Goal: Task Accomplishment & Management: Manage account settings

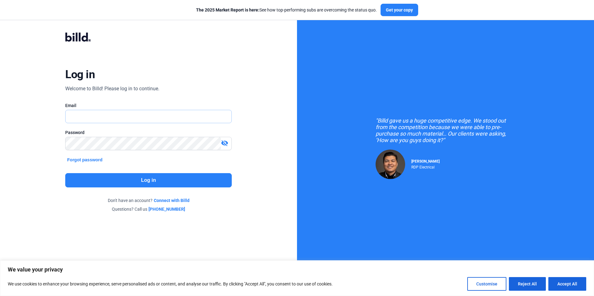
type input "[EMAIL_ADDRESS][DOMAIN_NAME]"
click at [228, 143] on div "visibility_off" at bounding box center [226, 143] width 11 height 9
click at [228, 143] on div "visibility" at bounding box center [226, 143] width 11 height 9
click at [188, 177] on button "Log in" at bounding box center [148, 180] width 166 height 14
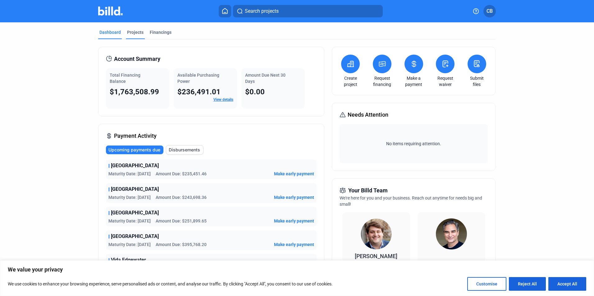
click at [130, 35] on div "Projects" at bounding box center [135, 32] width 16 height 6
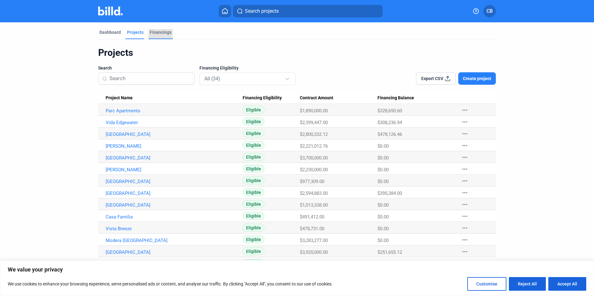
click at [157, 32] on div "Financings" at bounding box center [161, 32] width 22 height 6
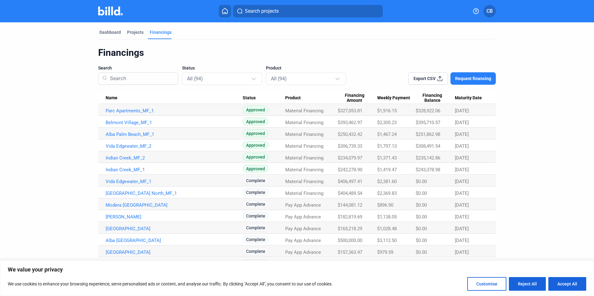
drag, startPoint x: 112, startPoint y: 31, endPoint x: 138, endPoint y: 39, distance: 26.9
click at [112, 31] on div "Dashboard" at bounding box center [109, 32] width 21 height 6
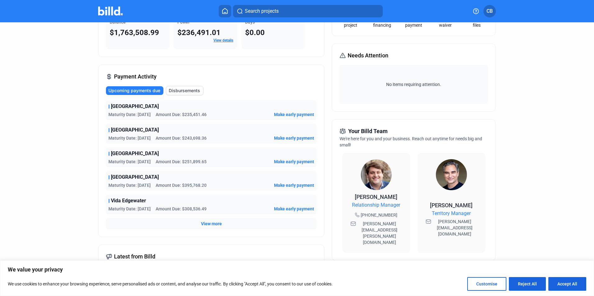
scroll to position [62, 0]
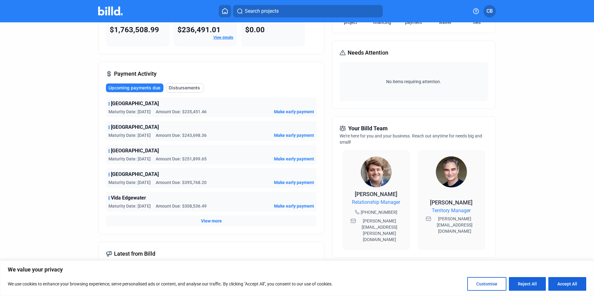
click at [139, 87] on span "Upcoming payments due" at bounding box center [134, 88] width 52 height 6
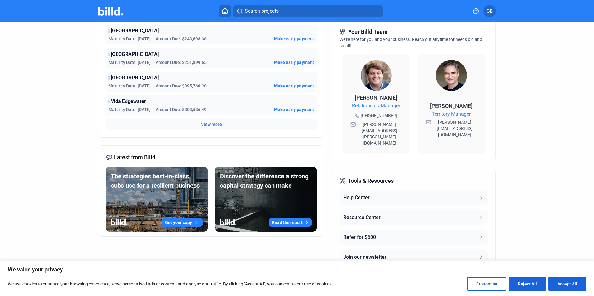
scroll to position [0, 0]
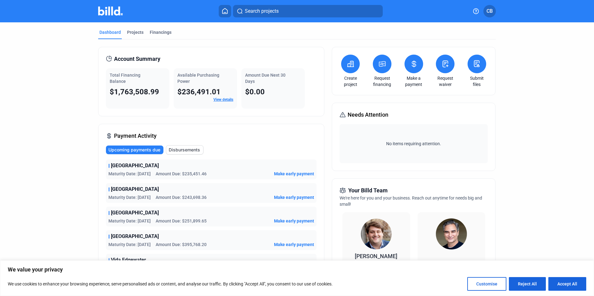
click at [230, 100] on link "View details" at bounding box center [223, 100] width 20 height 4
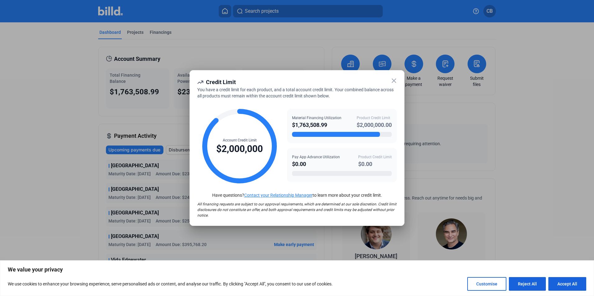
click at [391, 80] on icon at bounding box center [393, 80] width 7 height 7
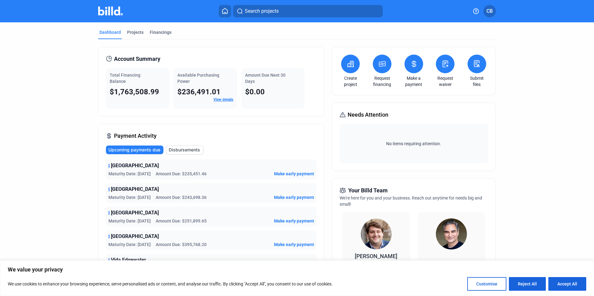
click at [125, 86] on div "Total Financing Balance $1,763,508.99" at bounding box center [137, 88] width 63 height 40
click at [533, 287] on button "Reject All" at bounding box center [527, 284] width 37 height 14
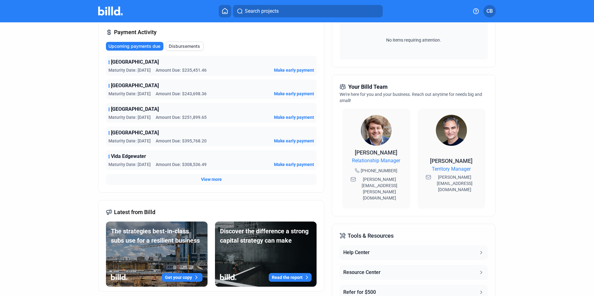
scroll to position [159, 0]
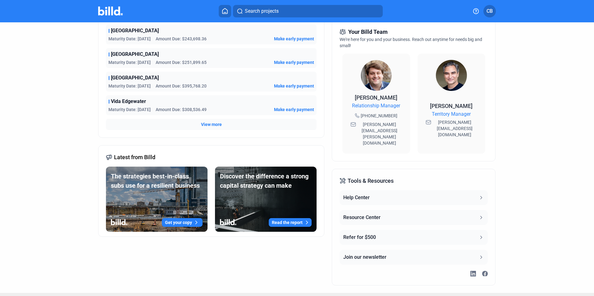
click at [492, 16] on button "CB" at bounding box center [489, 11] width 12 height 12
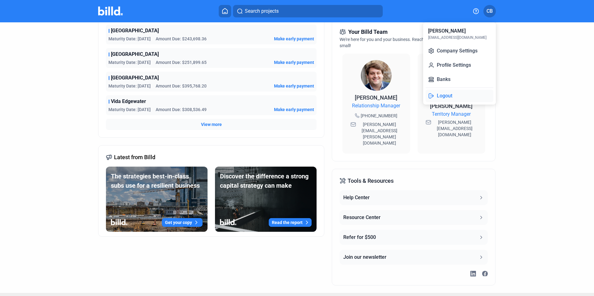
click at [451, 96] on button "Logout" at bounding box center [459, 96] width 68 height 12
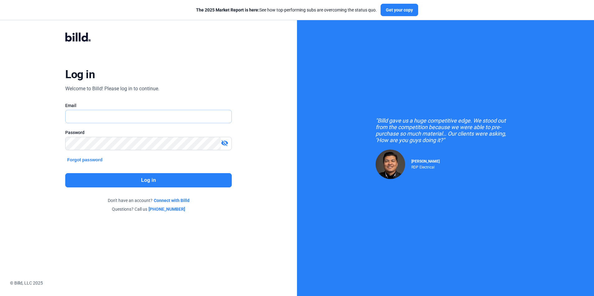
type input "[EMAIL_ADDRESS][DOMAIN_NAME]"
click at [223, 142] on mat-icon "visibility_off" at bounding box center [224, 142] width 7 height 7
click at [183, 182] on button "Log in" at bounding box center [148, 180] width 166 height 14
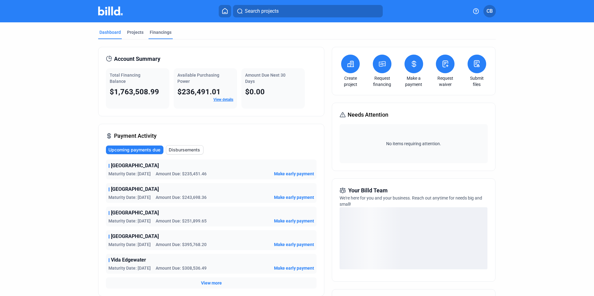
click at [139, 34] on div "Projects" at bounding box center [135, 32] width 16 height 6
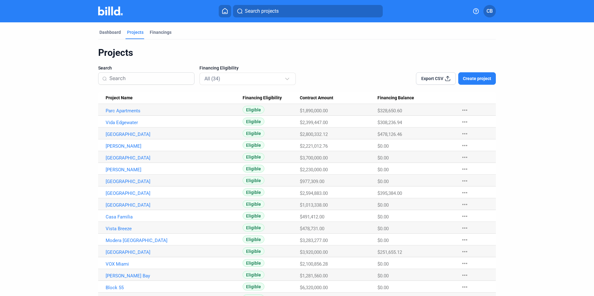
click at [428, 79] on span "Export CSV" at bounding box center [432, 78] width 22 height 6
click at [218, 76] on mat-select-trigger "All (34)" at bounding box center [212, 79] width 16 height 6
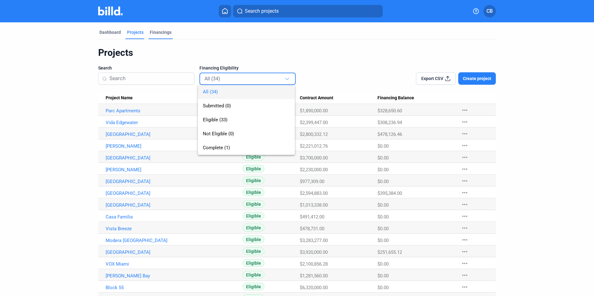
click at [161, 37] on div at bounding box center [297, 148] width 594 height 296
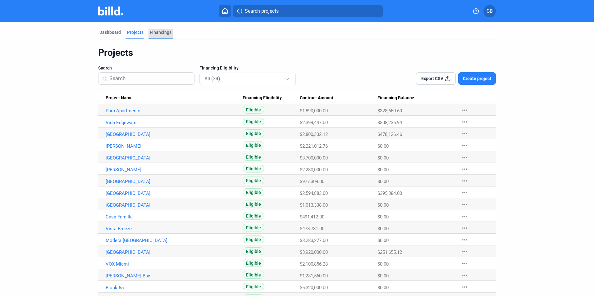
click at [161, 37] on div "Financings" at bounding box center [160, 34] width 24 height 10
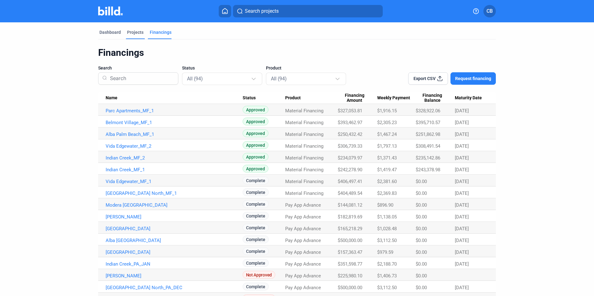
click at [131, 33] on div "Projects" at bounding box center [135, 32] width 16 height 6
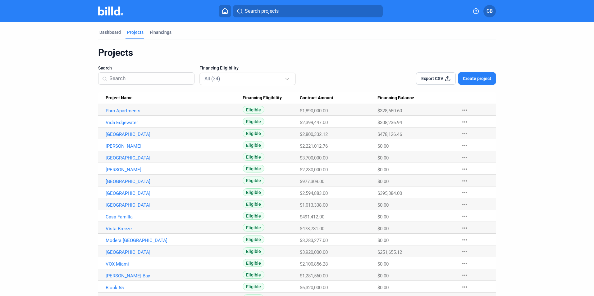
click at [462, 111] on mat-icon "more_horiz" at bounding box center [464, 110] width 7 height 7
click at [101, 31] on div at bounding box center [297, 148] width 594 height 296
click at [107, 34] on div "Dashboard" at bounding box center [109, 32] width 21 height 6
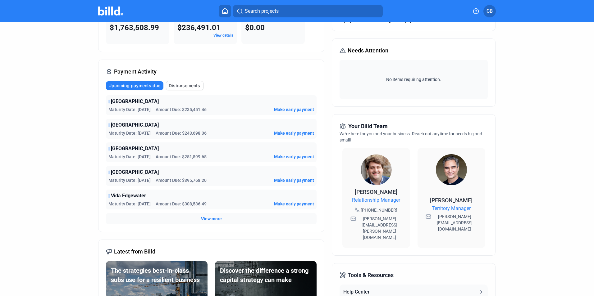
scroll to position [155, 0]
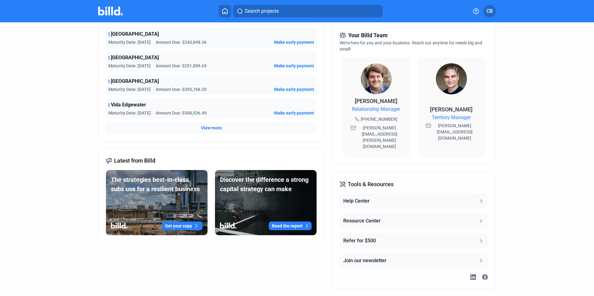
click at [450, 75] on img at bounding box center [451, 78] width 31 height 31
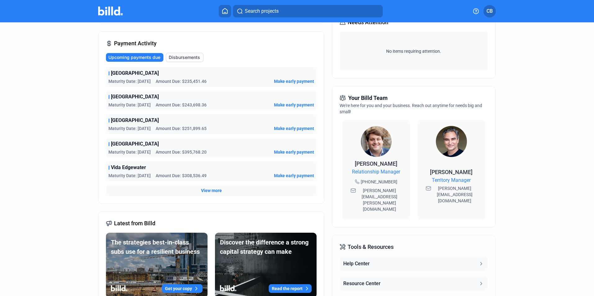
scroll to position [62, 0]
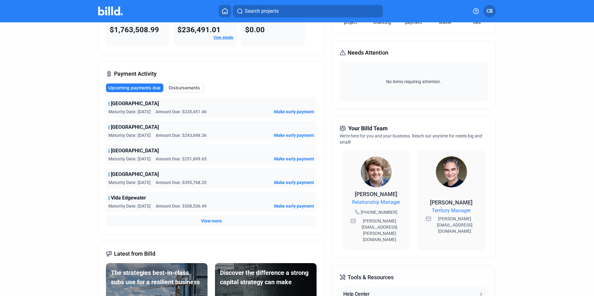
click at [458, 201] on span "[PERSON_NAME]" at bounding box center [451, 202] width 43 height 7
copy span "[PERSON_NAME]"
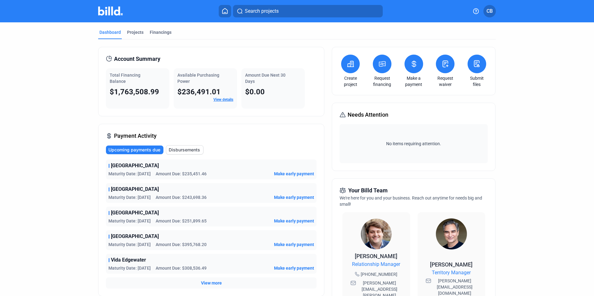
click at [492, 14] on span "CB" at bounding box center [489, 10] width 6 height 7
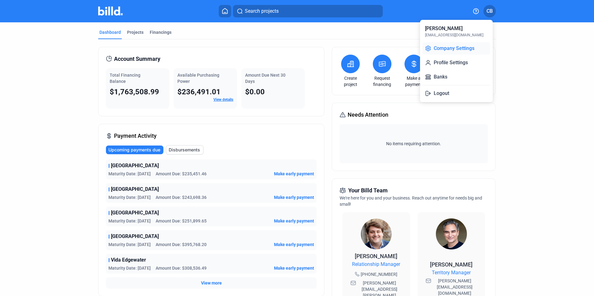
click at [451, 50] on button "Company Settings" at bounding box center [456, 48] width 68 height 12
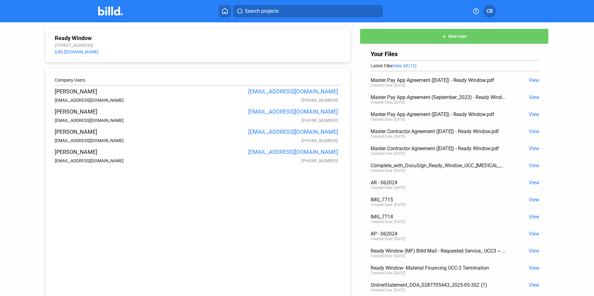
click at [106, 14] on img at bounding box center [110, 11] width 25 height 9
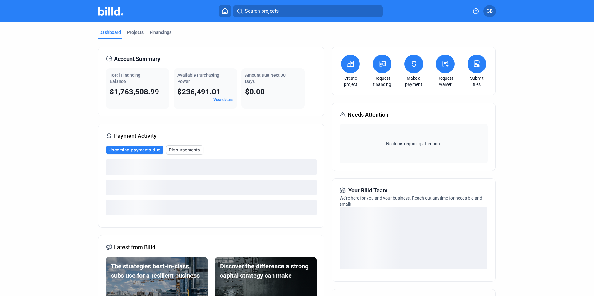
click at [489, 15] on button "CB" at bounding box center [489, 11] width 12 height 12
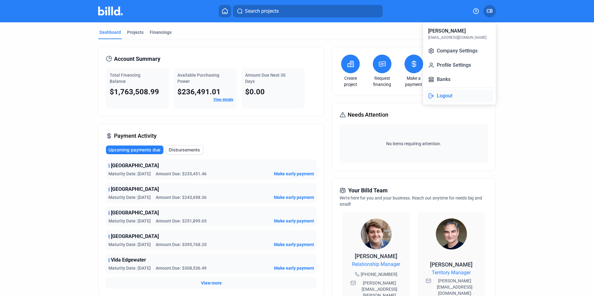
click at [454, 96] on button "Logout" at bounding box center [459, 96] width 68 height 12
